Goal: Task Accomplishment & Management: Use online tool/utility

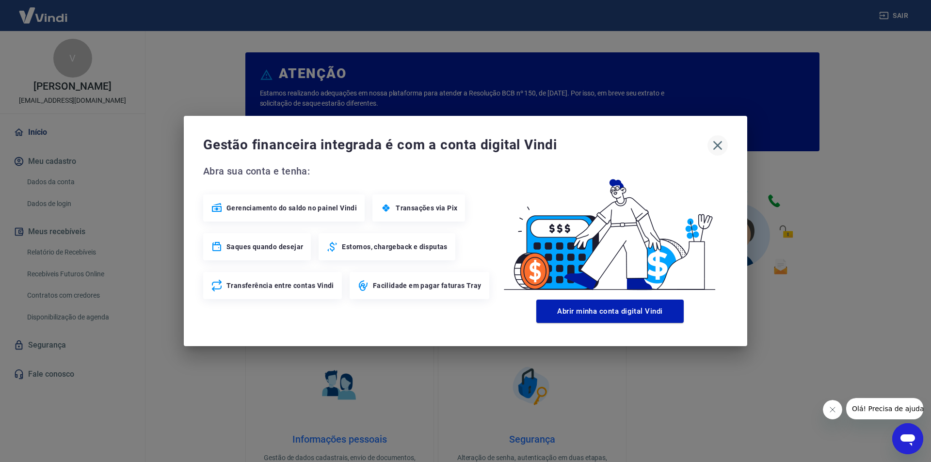
click at [715, 143] on icon "button" at bounding box center [718, 146] width 16 height 16
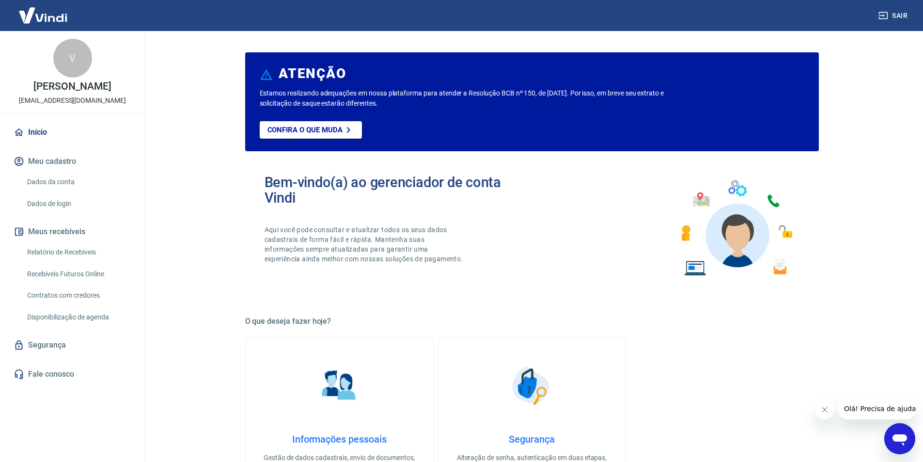
click at [61, 20] on img at bounding box center [43, 15] width 63 height 30
click at [94, 257] on link "Relatório de Recebíveis" at bounding box center [78, 252] width 110 height 20
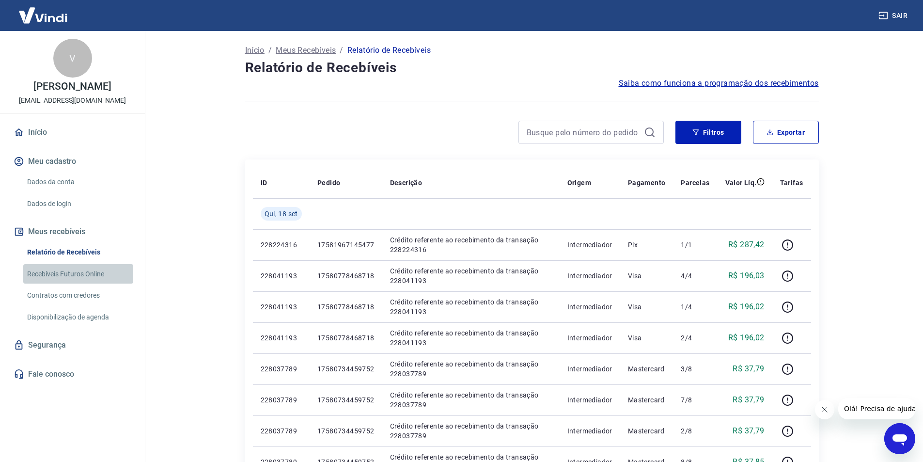
click at [74, 275] on link "Recebíveis Futuros Online" at bounding box center [78, 274] width 110 height 20
